Goal: Find specific page/section: Find specific page/section

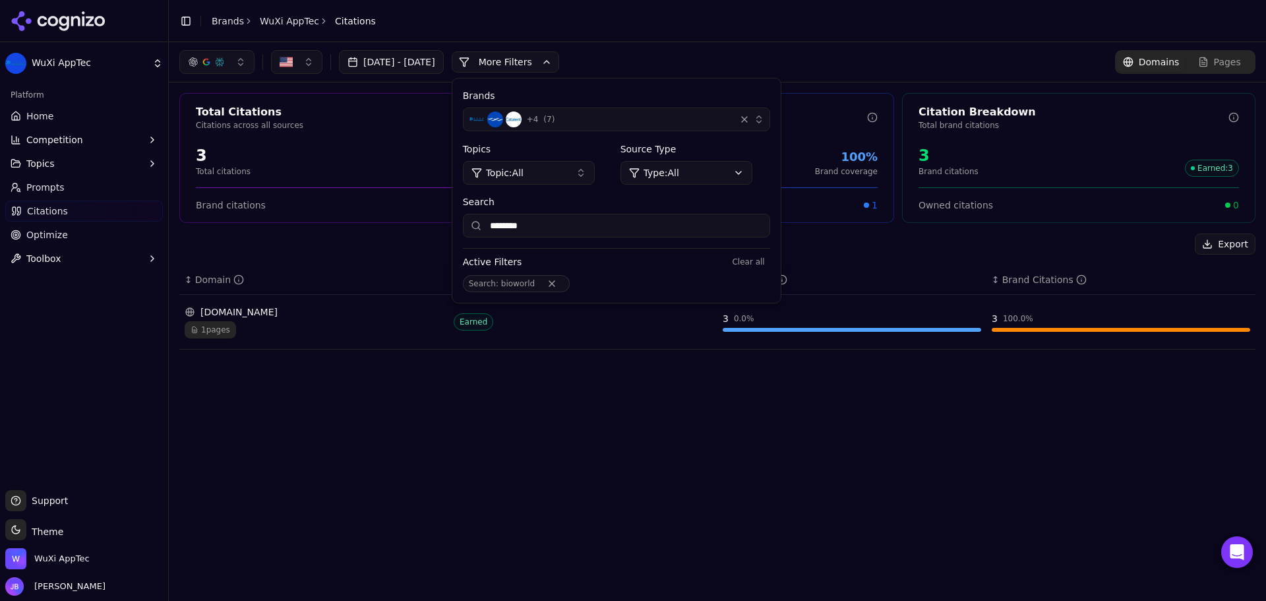
click at [66, 121] on link "Home" at bounding box center [84, 116] width 158 height 21
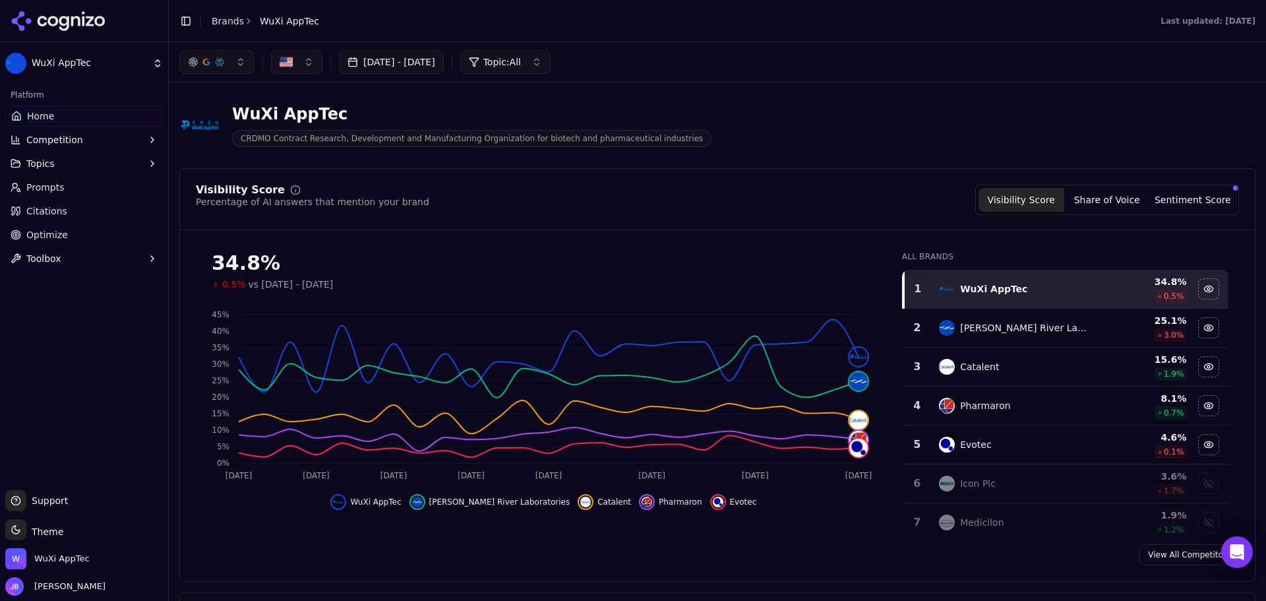
click at [57, 162] on button "Topics" at bounding box center [84, 163] width 158 height 21
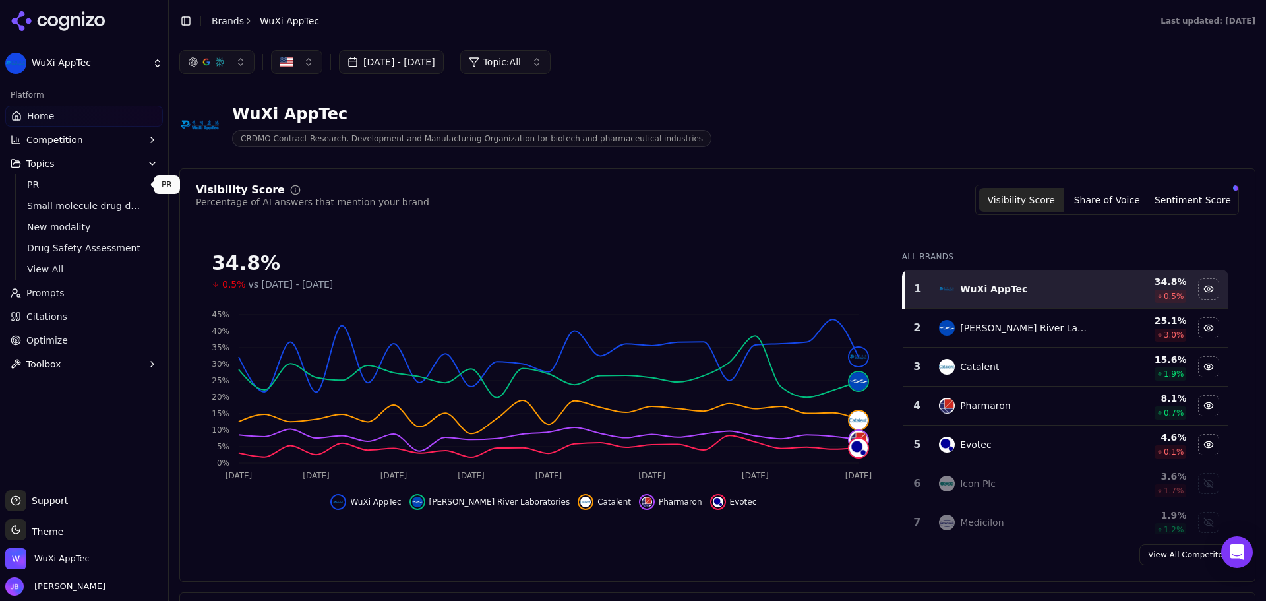
click at [68, 186] on span "PR" at bounding box center [84, 184] width 115 height 13
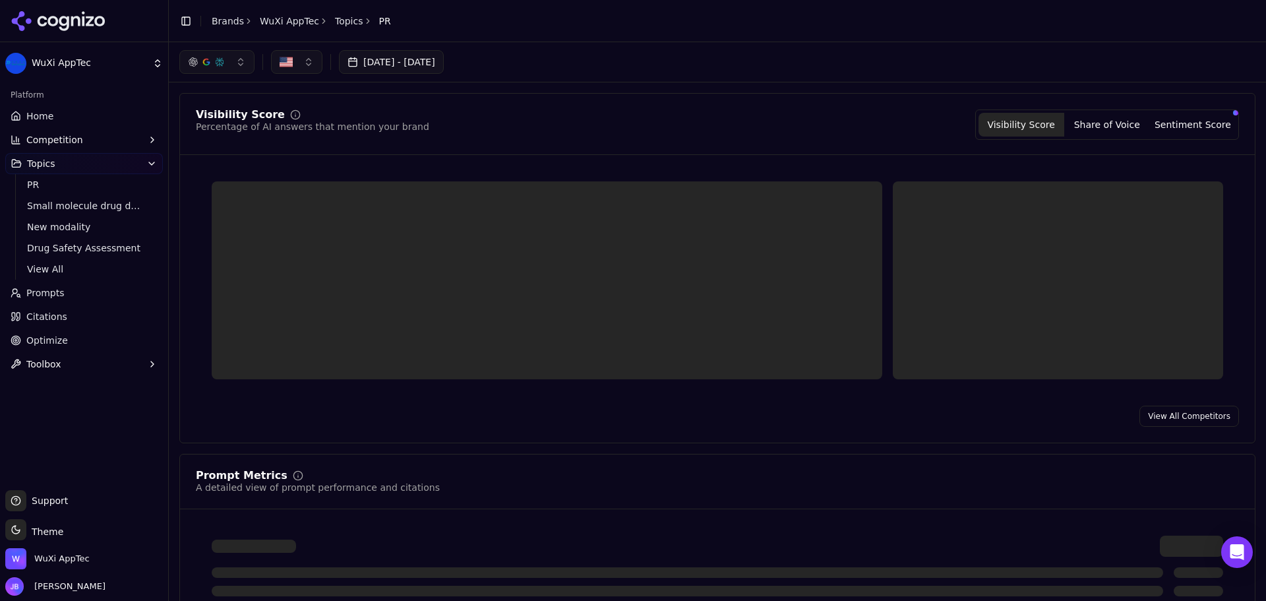
click at [68, 211] on html "WuXi AppTec Platform Home Competition Topics PR Small molecule drug discovery a…" at bounding box center [633, 300] width 1266 height 601
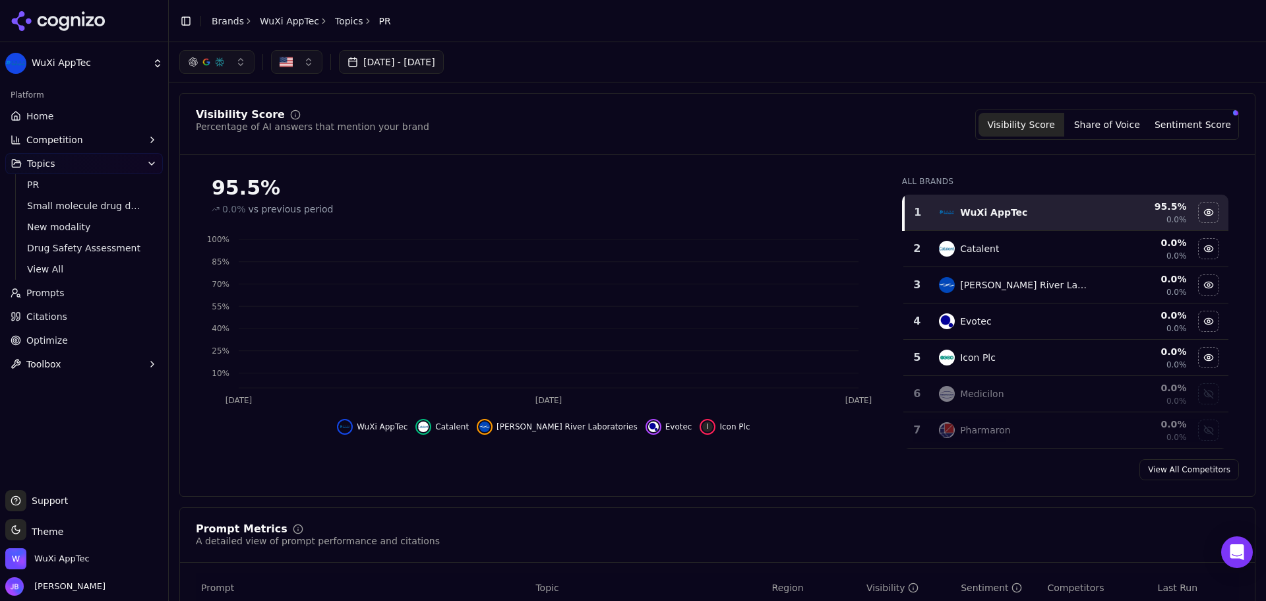
click at [68, 211] on span "Small molecule drug discovery and development" at bounding box center [84, 205] width 115 height 13
